Goal: Information Seeking & Learning: Find specific fact

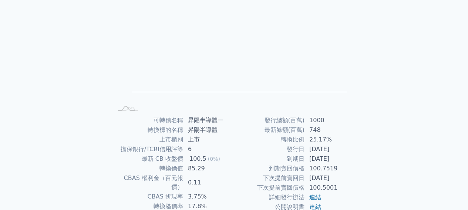
scroll to position [111, 0]
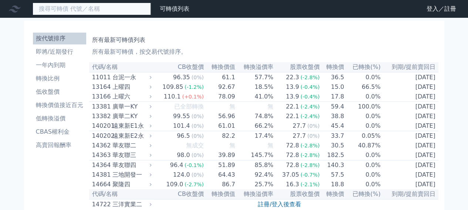
click at [109, 11] on input at bounding box center [92, 9] width 119 height 13
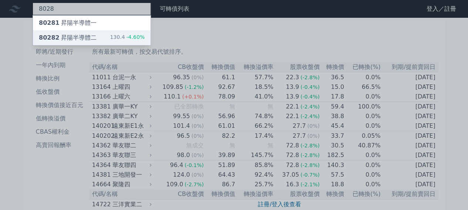
type input "8028"
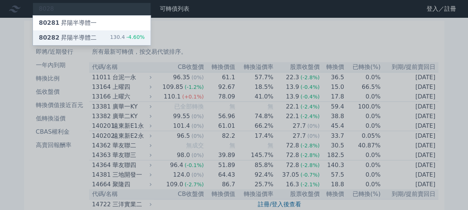
click at [105, 33] on div "80282 昇陽半導體二 130.4 -4.60%" at bounding box center [92, 37] width 118 height 15
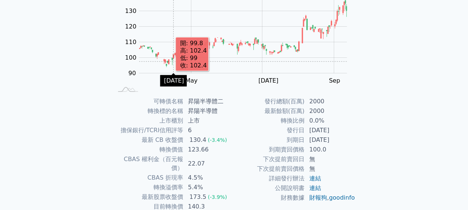
scroll to position [111, 0]
